Goal: Task Accomplishment & Management: Manage account settings

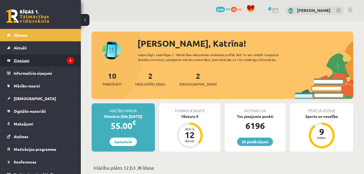
click at [62, 60] on legend "Ziņojumi 2" at bounding box center [44, 60] width 60 height 12
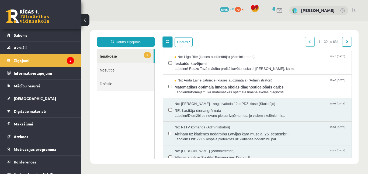
click at [166, 43] on span at bounding box center [168, 41] width 4 height 4
click at [219, 42] on div "Opcijas Atzīmēt visus ziņojumus Atcelt izvēlētos Atzīmēt visus kā lasītus Atzīm…" at bounding box center [257, 42] width 189 height 10
click at [192, 42] on button "Opcijas" at bounding box center [184, 42] width 18 height 10
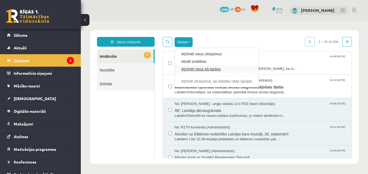
click at [196, 67] on link "Atzīmēt visus kā lasītus" at bounding box center [216, 68] width 71 height 5
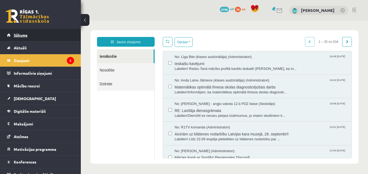
click at [50, 36] on link "Sākums" at bounding box center [40, 35] width 67 height 12
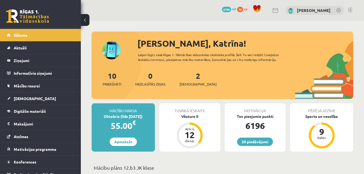
click at [188, 12] on div "20 Dāvanas 6196 mP 70 xp Katrīna Šēnfelde" at bounding box center [222, 10] width 283 height 21
click at [173, 11] on div "20 Dāvanas 6196 mP 70 xp Katrīna Šēnfelde" at bounding box center [222, 10] width 283 height 21
click at [184, 119] on div "Vēsture II" at bounding box center [189, 116] width 61 height 6
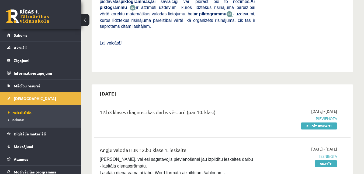
scroll to position [242, 0]
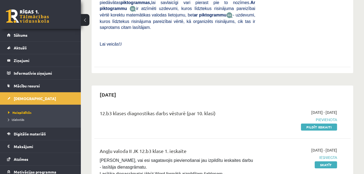
click at [206, 41] on p "Lai veicās! J" at bounding box center [177, 44] width 155 height 6
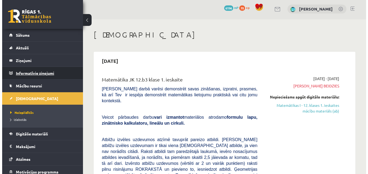
scroll to position [0, 0]
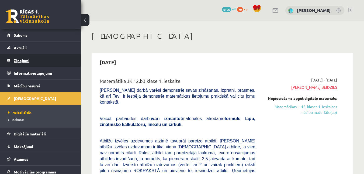
click at [25, 60] on legend "Ziņojumi 0" at bounding box center [44, 60] width 60 height 12
